Goal: Transaction & Acquisition: Book appointment/travel/reservation

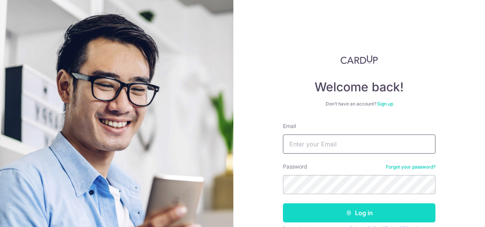
type input "[EMAIL_ADDRESS][DOMAIN_NAME]"
click at [321, 205] on button "Log in" at bounding box center [359, 212] width 153 height 19
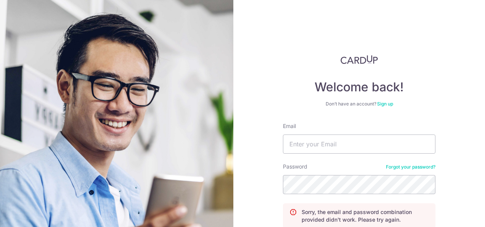
scroll to position [16, 0]
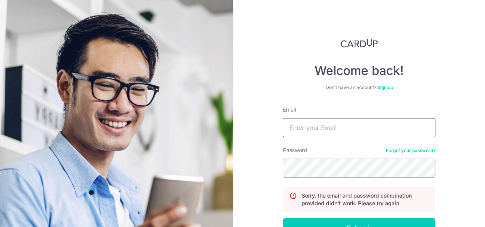
type input "sylvialeex@gmail.com"
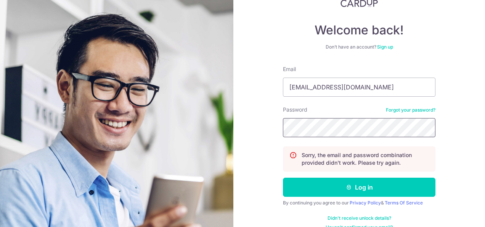
scroll to position [58, 0]
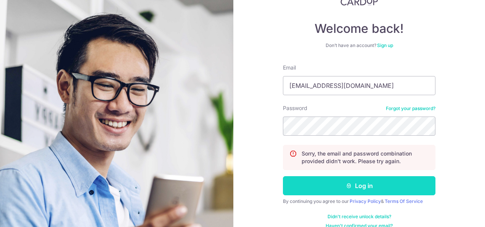
click at [365, 187] on button "Log in" at bounding box center [359, 185] width 153 height 19
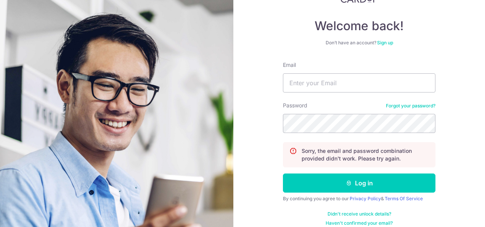
scroll to position [63, 0]
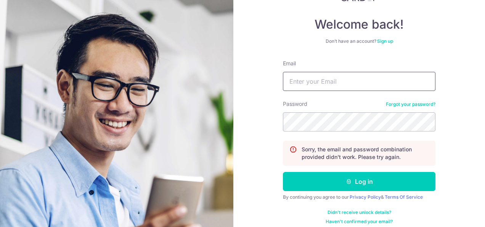
type input "[EMAIL_ADDRESS][DOMAIN_NAME]"
click at [414, 105] on link "Forgot your password?" at bounding box center [411, 104] width 50 height 6
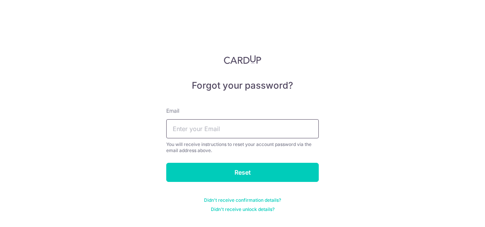
click at [210, 132] on input "text" at bounding box center [242, 128] width 153 height 19
type input "sylvialeex@gmail.com"
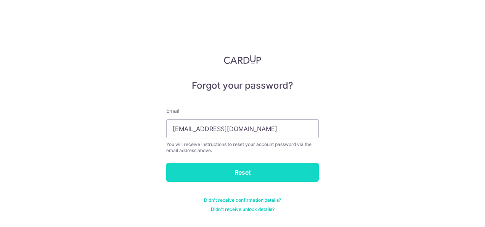
click at [221, 177] on input "Reset" at bounding box center [242, 172] width 153 height 19
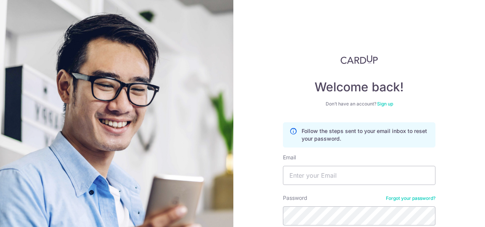
scroll to position [69, 0]
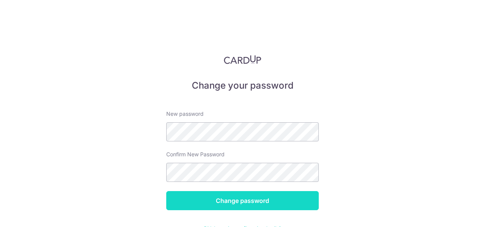
click at [227, 201] on input "Change password" at bounding box center [242, 200] width 153 height 19
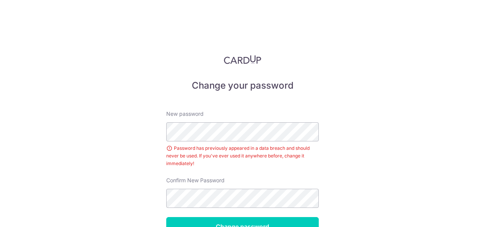
scroll to position [48, 0]
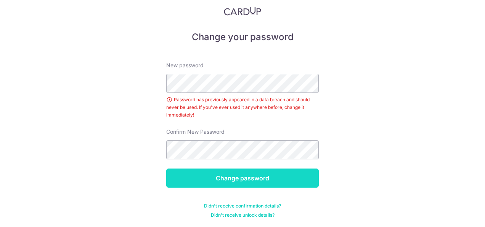
click at [302, 177] on input "Change password" at bounding box center [242, 177] width 153 height 19
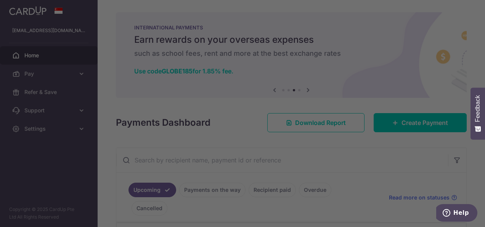
click at [371, 142] on div at bounding box center [245, 114] width 490 height 229
click at [385, 68] on div at bounding box center [245, 114] width 490 height 229
click at [397, 115] on div at bounding box center [245, 114] width 490 height 229
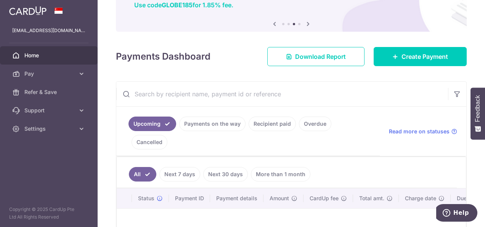
scroll to position [63, 0]
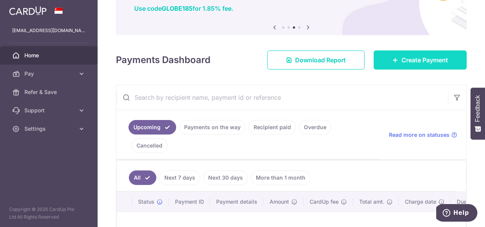
click at [408, 64] on span "Create Payment" at bounding box center [425, 59] width 47 height 9
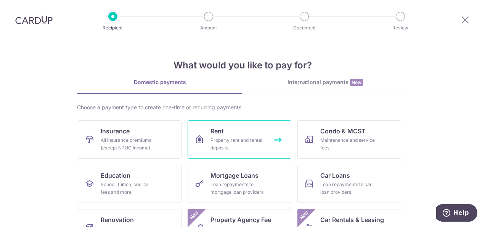
click at [221, 138] on div "Property rent and rental deposits" at bounding box center [238, 143] width 55 height 15
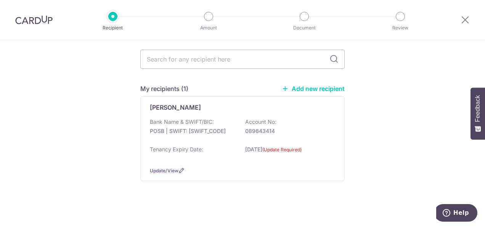
scroll to position [56, 0]
click at [237, 133] on div "Bank Name & SWIFT/BIC: POSB | SWIFT: DBSSSGSGXXX Account No: 089643414" at bounding box center [242, 129] width 185 height 24
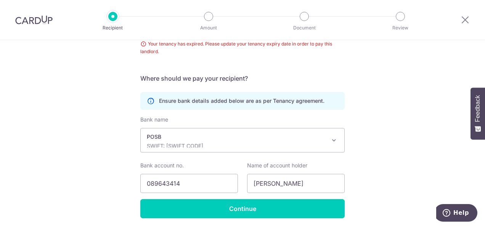
scroll to position [184, 0]
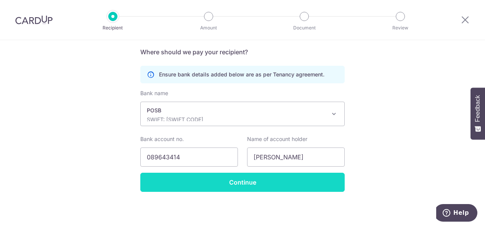
click at [235, 181] on input "Continue" at bounding box center [242, 181] width 205 height 19
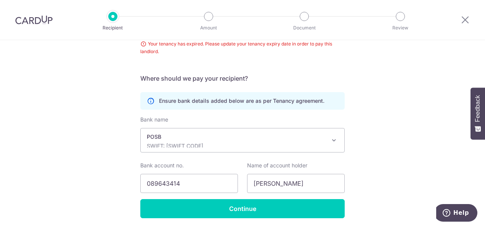
scroll to position [184, 0]
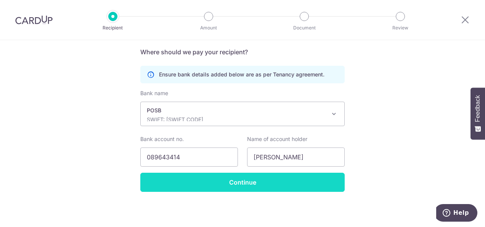
click at [253, 184] on input "Continue" at bounding box center [242, 181] width 205 height 19
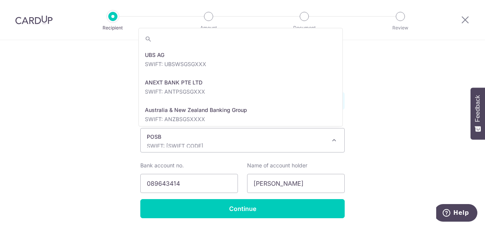
scroll to position [1264, 0]
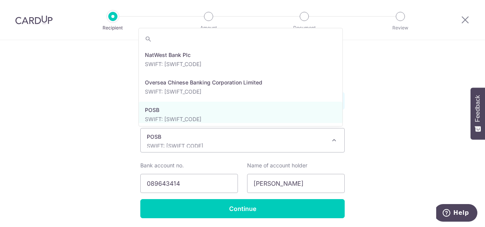
click at [315, 140] on div "POSB SWIFT: [SWIFT_CODE]" at bounding box center [236, 140] width 179 height 15
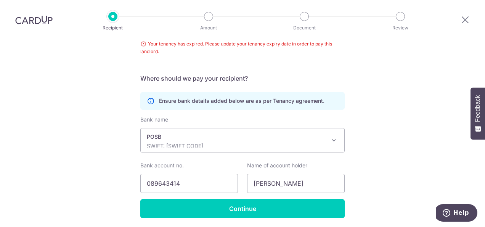
click at [315, 140] on div "POSB SWIFT: DBSSSGSGXXX" at bounding box center [236, 140] width 179 height 15
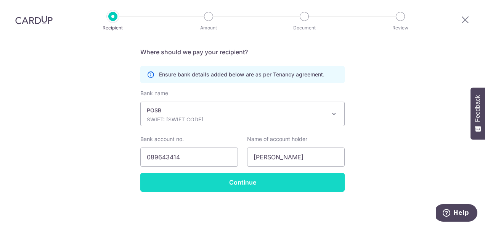
click at [230, 180] on input "Continue" at bounding box center [242, 181] width 205 height 19
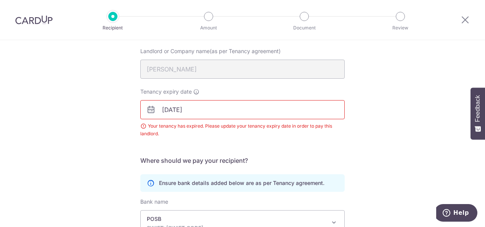
scroll to position [75, 0]
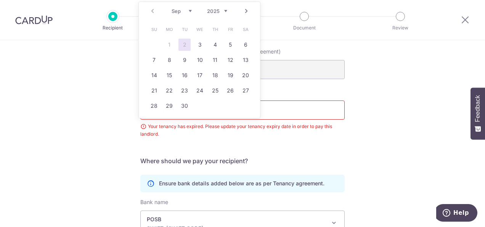
click at [200, 111] on body "Recipient Amount Document Review Recipient Details Your recipient does not need…" at bounding box center [242, 113] width 485 height 227
click at [192, 13] on select "Sep Oct Nov Dec" at bounding box center [182, 11] width 20 height 6
click at [223, 10] on select "2025 2026 2027 2028 2029 2030 2031 2032 2033 2034 2035" at bounding box center [217, 11] width 20 height 6
click at [187, 12] on select "Jan Feb Mar Apr May Jun Jul Aug Sep Oct Nov Dec" at bounding box center [182, 11] width 20 height 6
click at [243, 92] on link "28" at bounding box center [246, 90] width 12 height 12
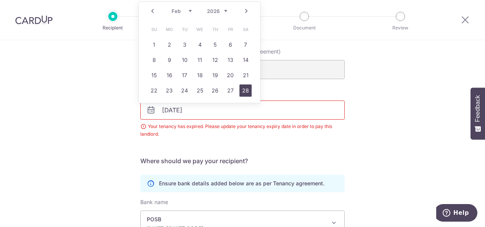
type input "[DATE]"
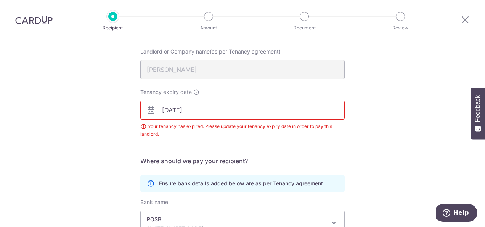
scroll to position [184, 0]
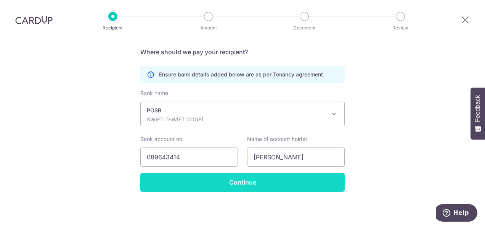
click at [281, 184] on input "Continue" at bounding box center [242, 181] width 205 height 19
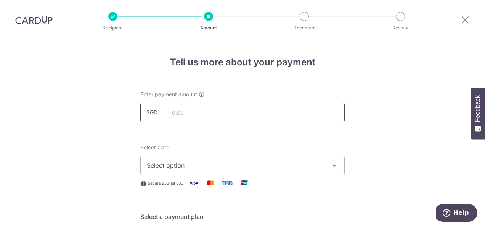
click at [221, 111] on input "text" at bounding box center [242, 112] width 205 height 19
type input "3,600.00"
click at [191, 166] on span "Select option" at bounding box center [236, 165] width 178 height 9
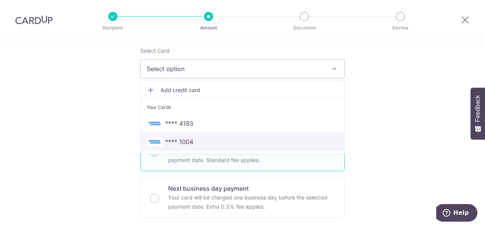
scroll to position [97, 0]
click at [185, 140] on span "**** 1004" at bounding box center [179, 141] width 28 height 9
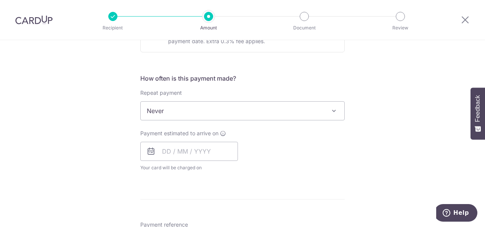
scroll to position [266, 0]
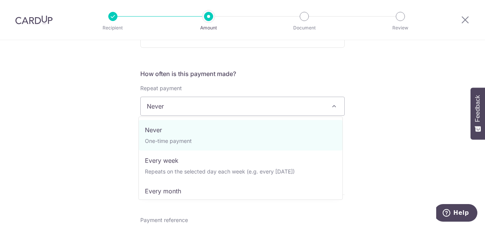
click at [280, 111] on span "Never" at bounding box center [243, 106] width 204 height 18
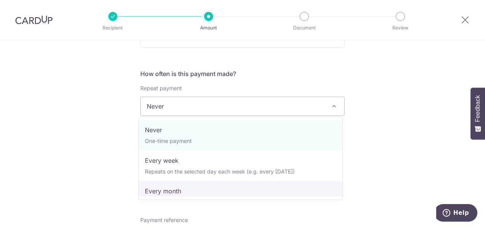
select select "3"
type input "28/02/2026"
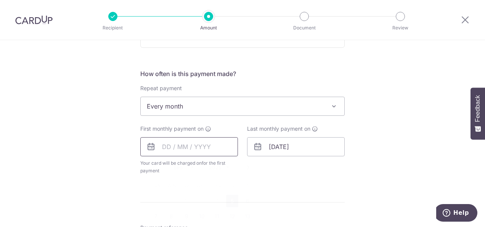
click at [176, 144] on input "text" at bounding box center [189, 146] width 98 height 19
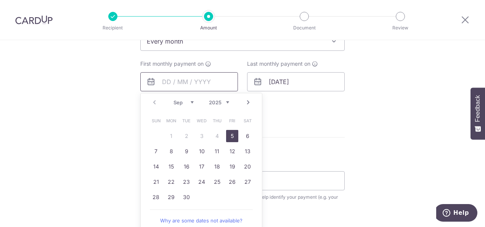
scroll to position [337, 0]
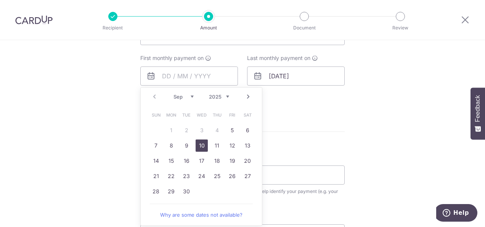
click at [201, 145] on link "10" at bounding box center [202, 145] width 12 height 12
type input "[DATE]"
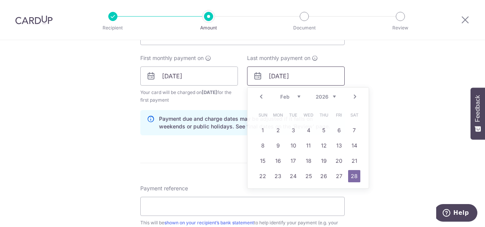
click at [310, 79] on input "28/02/2026" at bounding box center [296, 75] width 98 height 19
click at [292, 145] on link "10" at bounding box center [293, 145] width 12 height 12
type input "[DATE]"
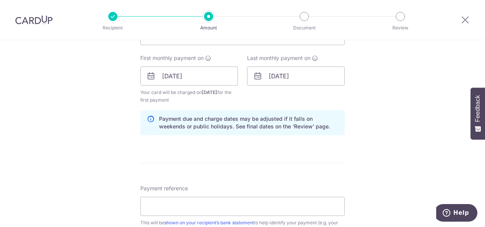
scroll to position [443, 0]
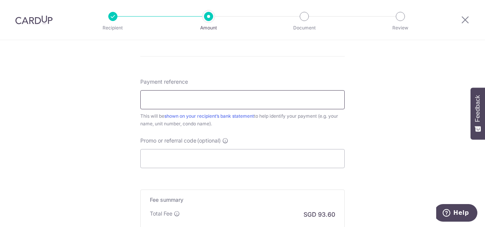
click at [263, 97] on input "Payment reference" at bounding box center [242, 99] width 205 height 19
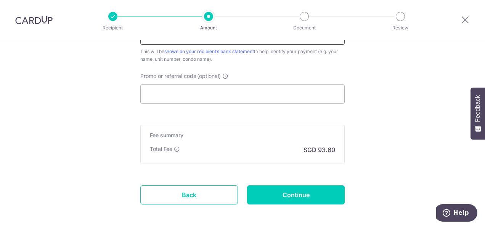
scroll to position [508, 0]
type input "tenancy"
click at [263, 97] on input "Promo or referral code (optional)" at bounding box center [242, 93] width 205 height 19
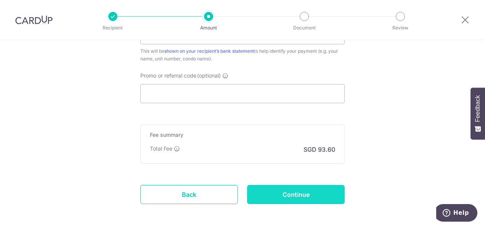
click at [287, 191] on input "Continue" at bounding box center [296, 194] width 98 height 19
type input "Create Schedule"
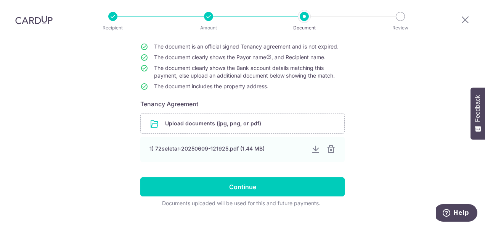
scroll to position [77, 0]
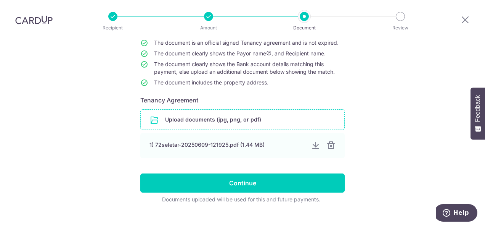
click at [234, 121] on input "file" at bounding box center [243, 120] width 204 height 20
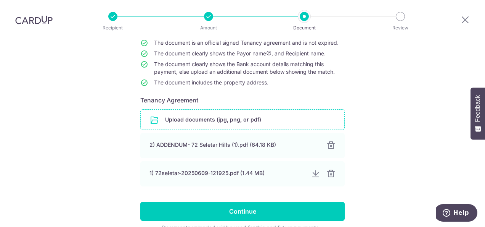
scroll to position [116, 0]
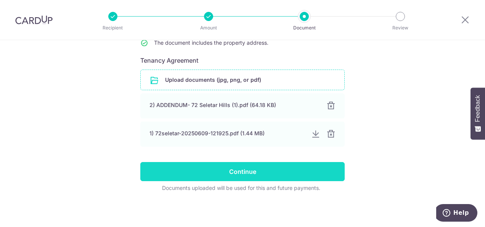
click at [229, 177] on input "Continue" at bounding box center [242, 171] width 205 height 19
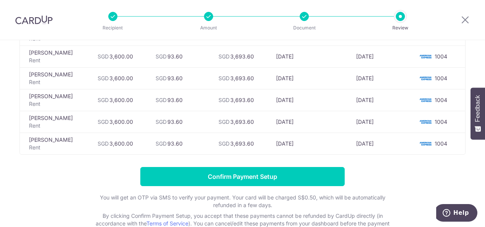
scroll to position [97, 0]
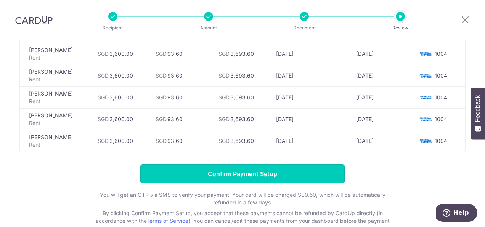
click at [229, 177] on input "Confirm Payment Setup" at bounding box center [242, 173] width 205 height 19
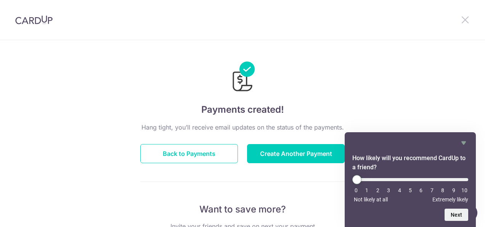
click at [467, 23] on icon at bounding box center [465, 20] width 9 height 10
